Goal: Use online tool/utility: Utilize a website feature to perform a specific function

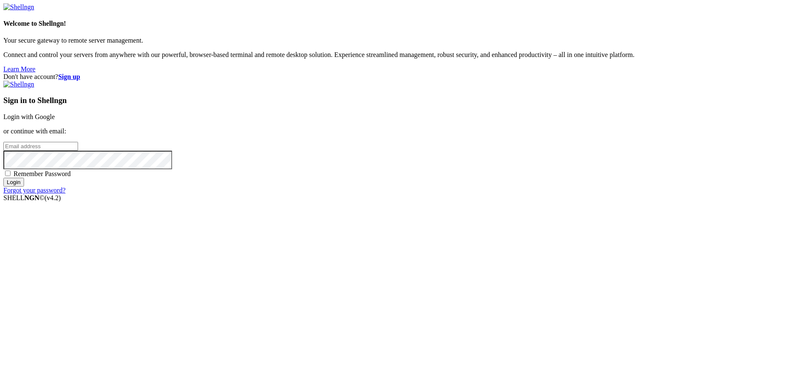
click at [55, 120] on link "Login with Google" at bounding box center [28, 116] width 51 height 7
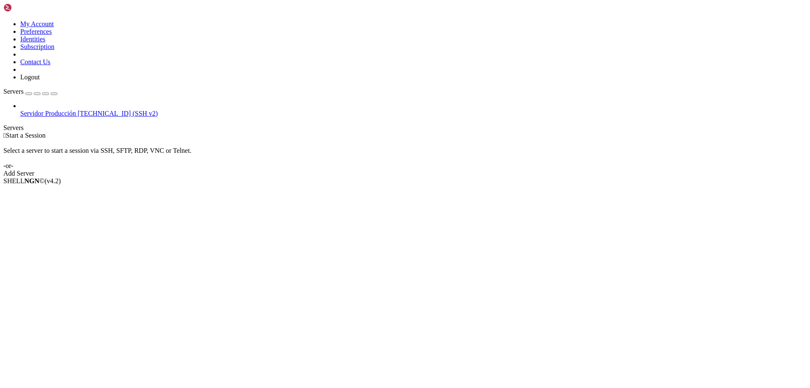
click at [78, 110] on span "[TECHNICAL_ID] (SSH v2)" at bounding box center [118, 113] width 80 height 7
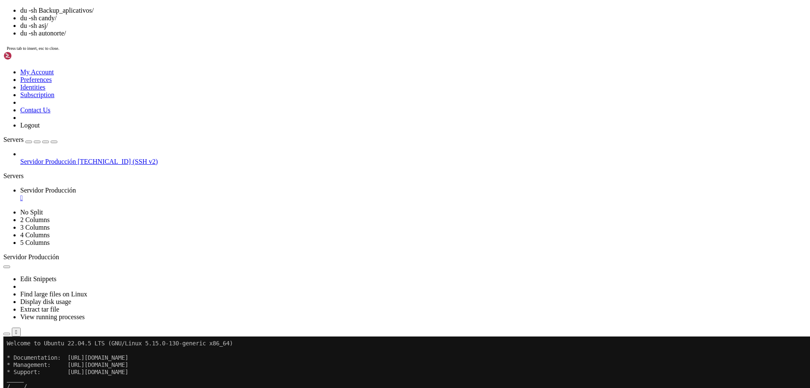
scroll to position [43, 0]
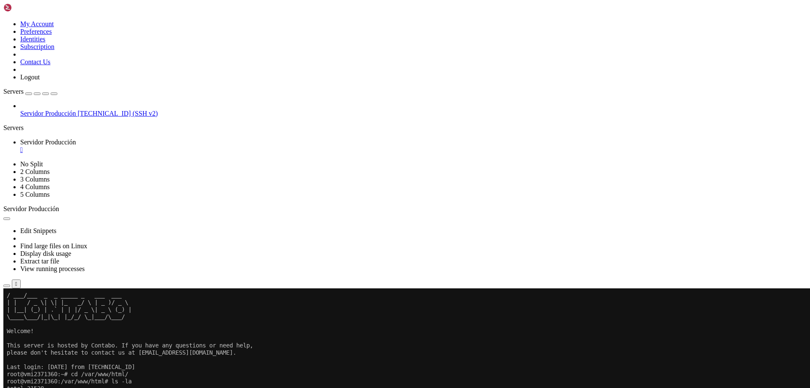
drag, startPoint x: 218, startPoint y: 455, endPoint x: 202, endPoint y: 554, distance: 100.5
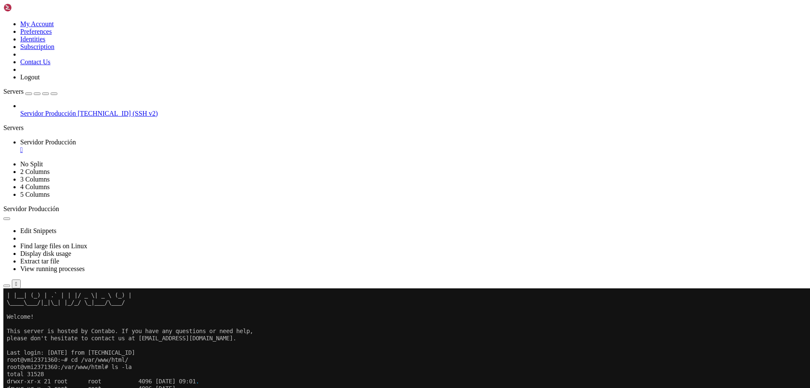
scroll to position [57, 0]
